Goal: Find specific page/section: Find specific page/section

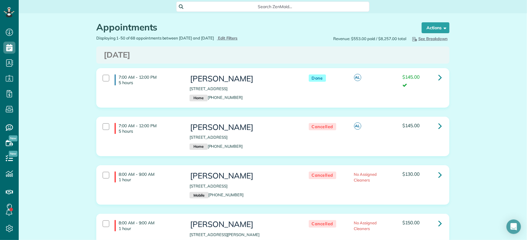
scroll to position [2622, 0]
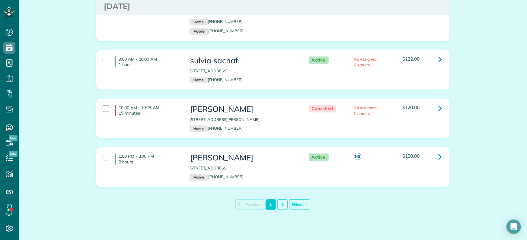
drag, startPoint x: 68, startPoint y: 119, endPoint x: 132, endPoint y: 90, distance: 70.3
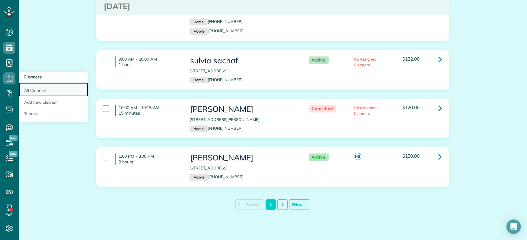
click at [40, 91] on link "All Cleaners" at bounding box center [53, 90] width 69 height 14
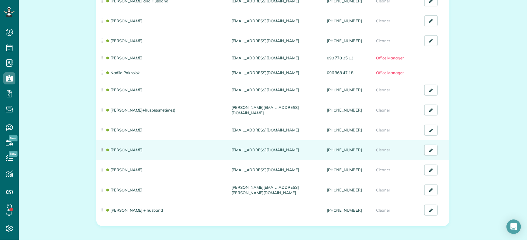
scroll to position [289, 0]
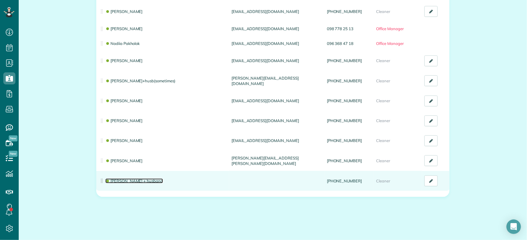
click at [137, 179] on link "Oksana Maniuk + husband" at bounding box center [134, 181] width 58 height 5
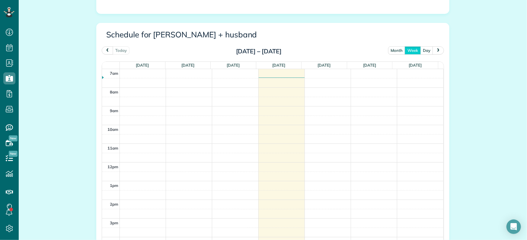
scroll to position [302, 0]
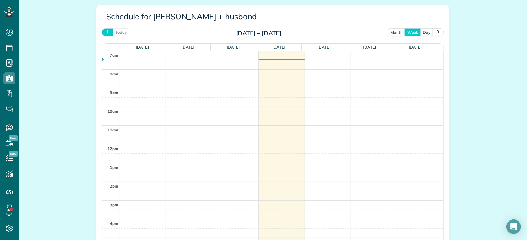
drag, startPoint x: 105, startPoint y: 29, endPoint x: 112, endPoint y: 35, distance: 9.2
click at [105, 30] on button "prev" at bounding box center [107, 32] width 11 height 8
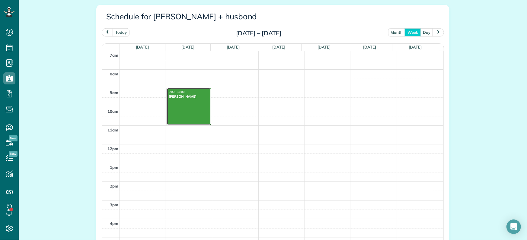
click at [188, 114] on div at bounding box center [188, 106] width 43 height 37
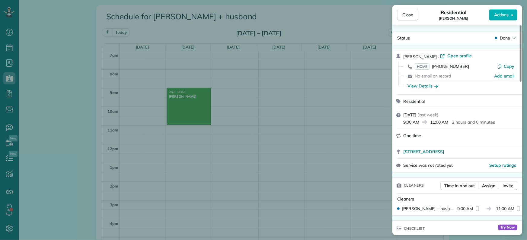
click at [512, 116] on div "Monday, August 25, 2025 ( last week ) 9:00 AM 11:00 AM 2 hours and 0 minutes" at bounding box center [460, 118] width 115 height 13
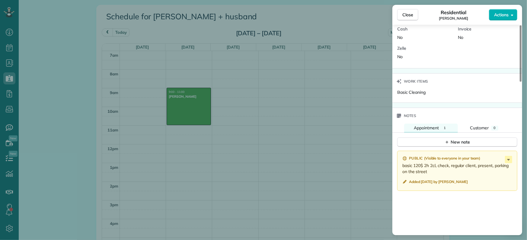
scroll to position [498, 0]
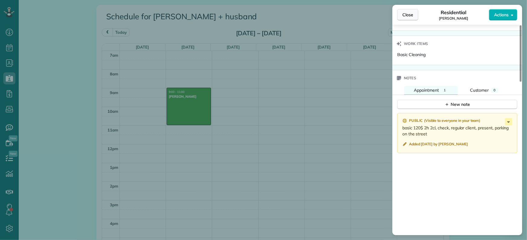
click at [409, 18] on button "Close" at bounding box center [407, 14] width 21 height 11
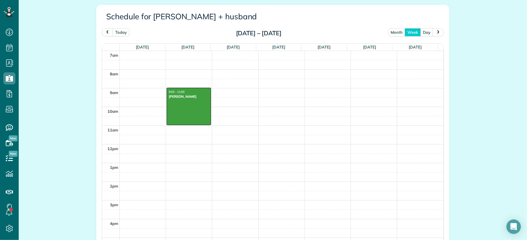
click at [43, 101] on div "All Cleaners Actions Edit Inactivate Replace Oksana Maniuk + husband Delete Oks…" at bounding box center [273, 29] width 508 height 636
click at [55, 76] on div "All Cleaners Actions Edit Inactivate Replace Oksana Maniuk + husband Delete Oks…" at bounding box center [273, 29] width 508 height 636
